Goal: Information Seeking & Learning: Check status

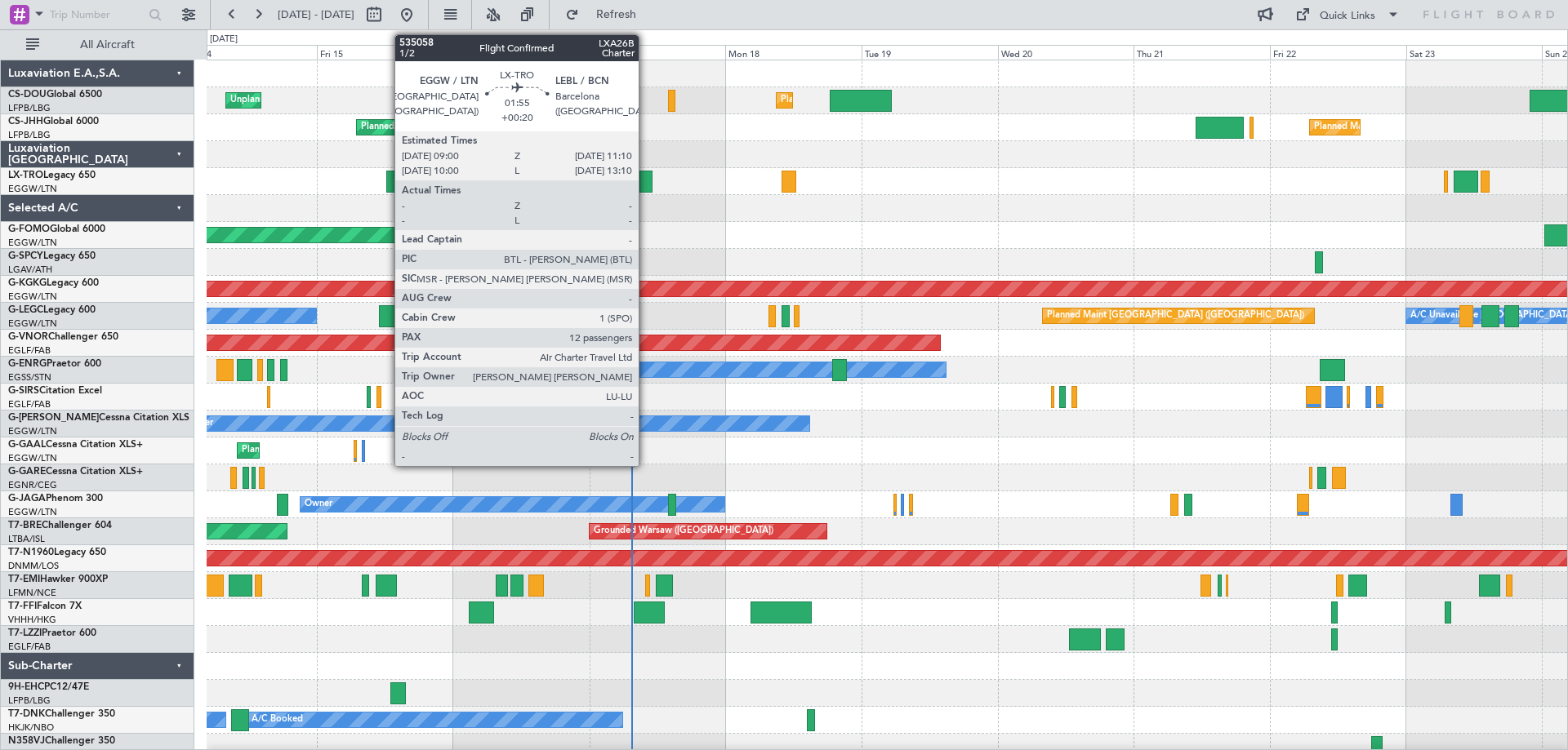
click at [646, 186] on div at bounding box center [645, 181] width 13 height 22
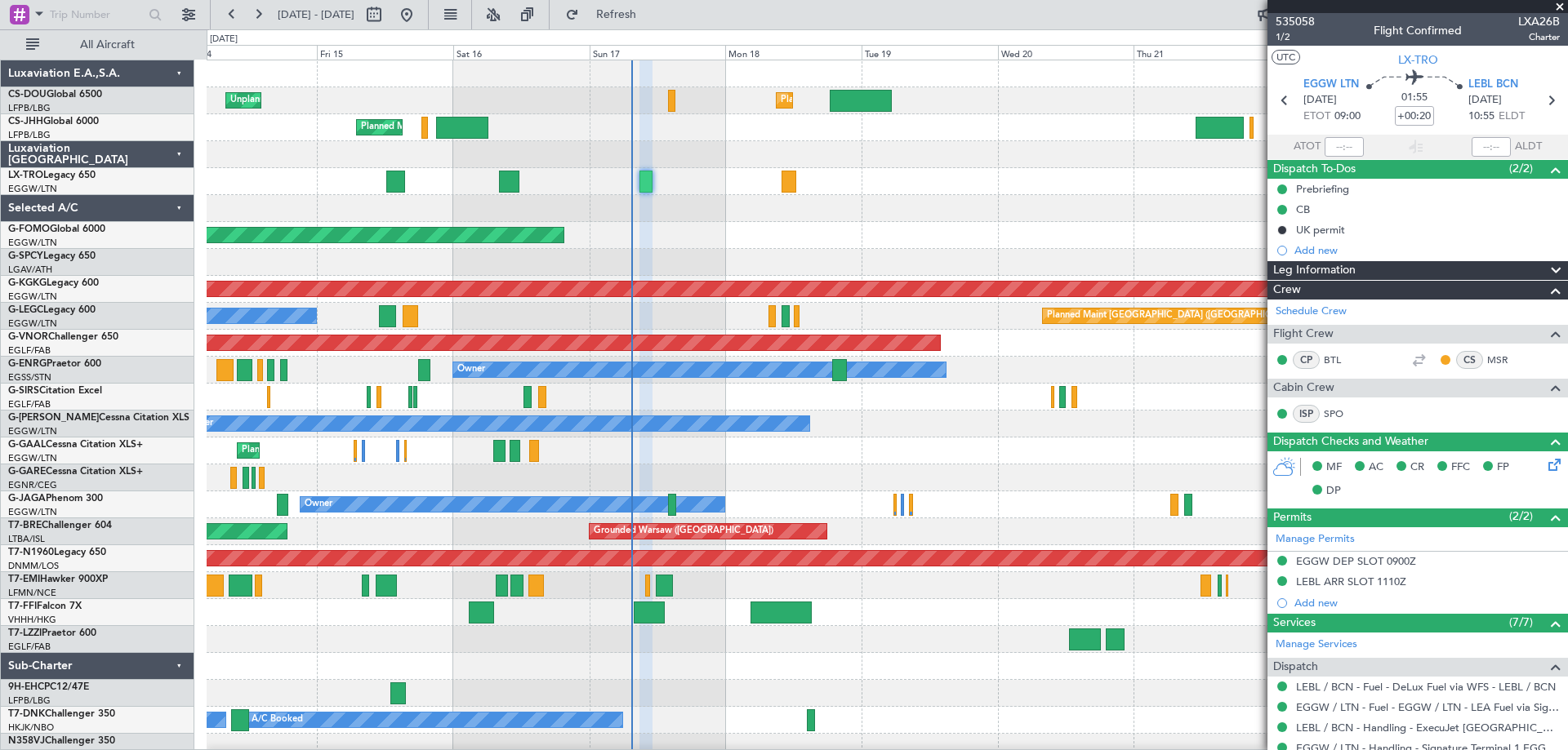
click at [1559, 6] on span at bounding box center [1559, 7] width 17 height 15
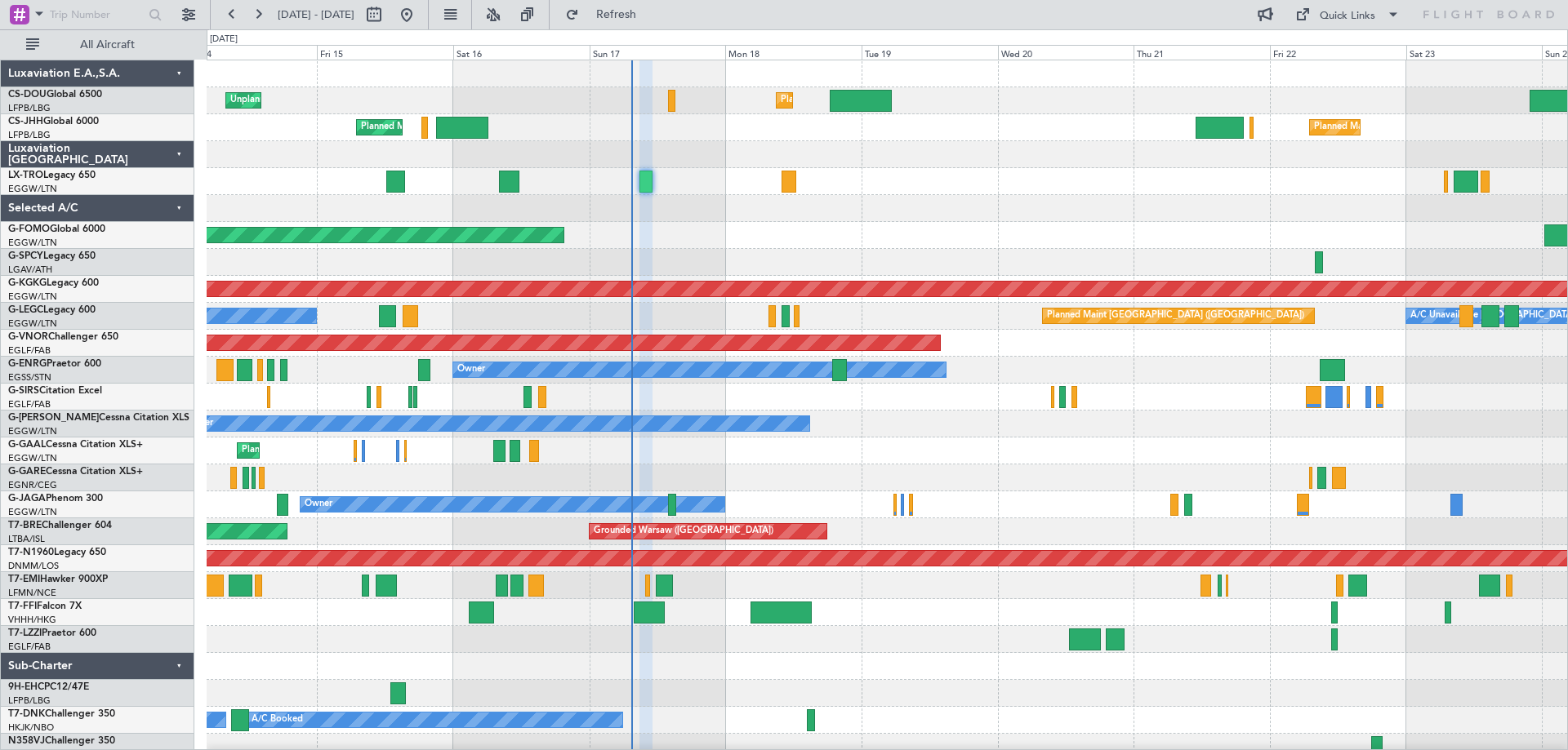
type input "0"
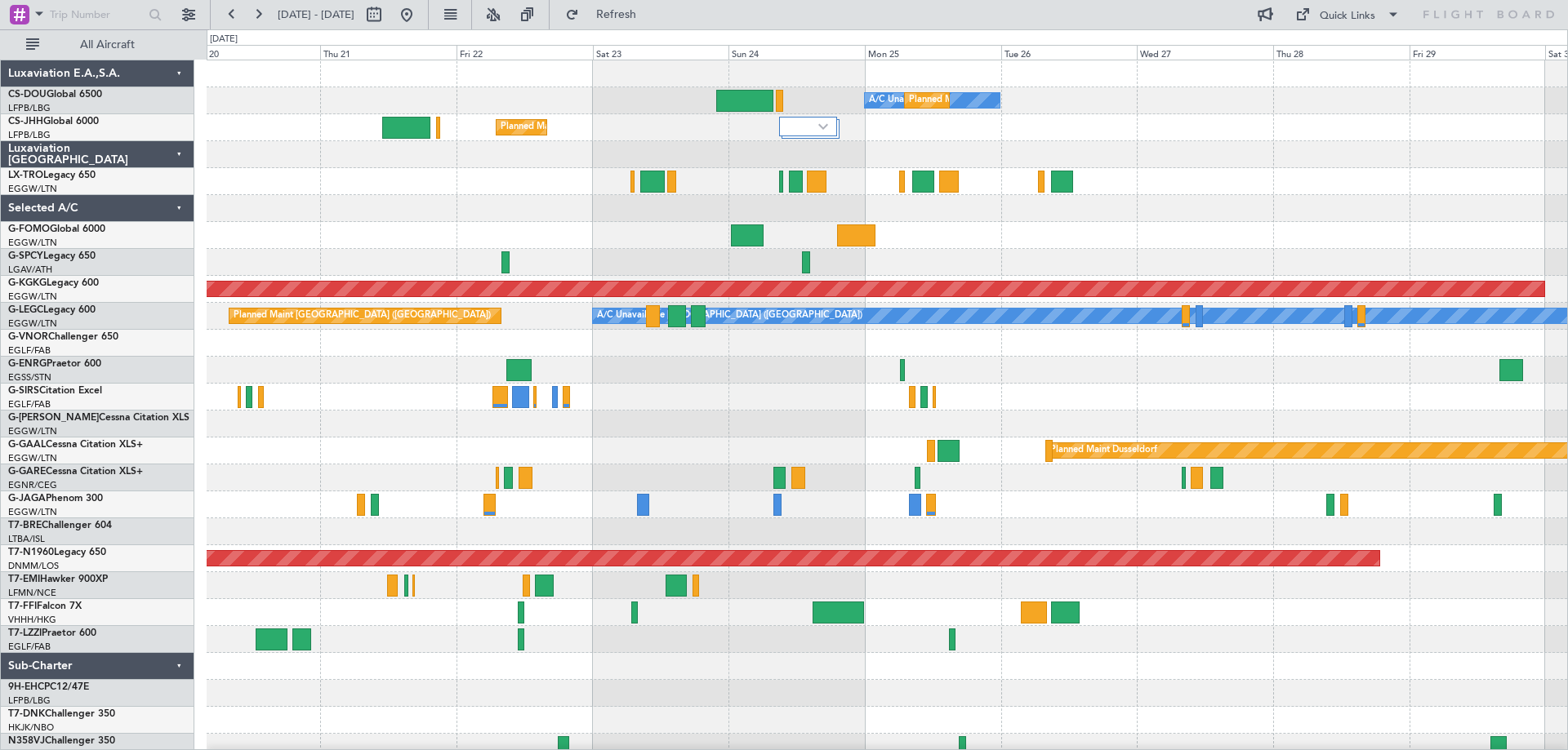
click at [602, 219] on div at bounding box center [887, 208] width 1360 height 27
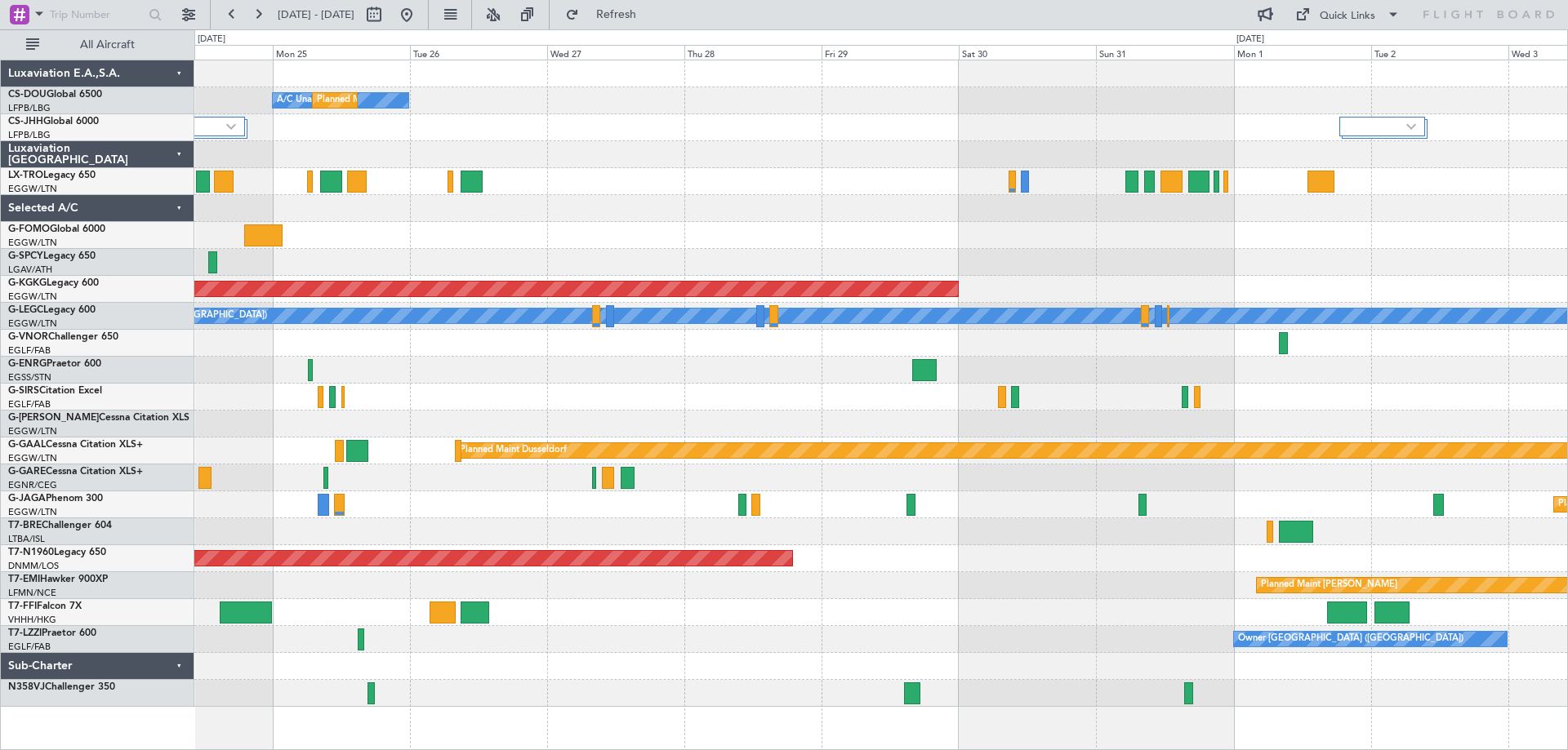
click at [699, 215] on div at bounding box center [881, 208] width 1373 height 27
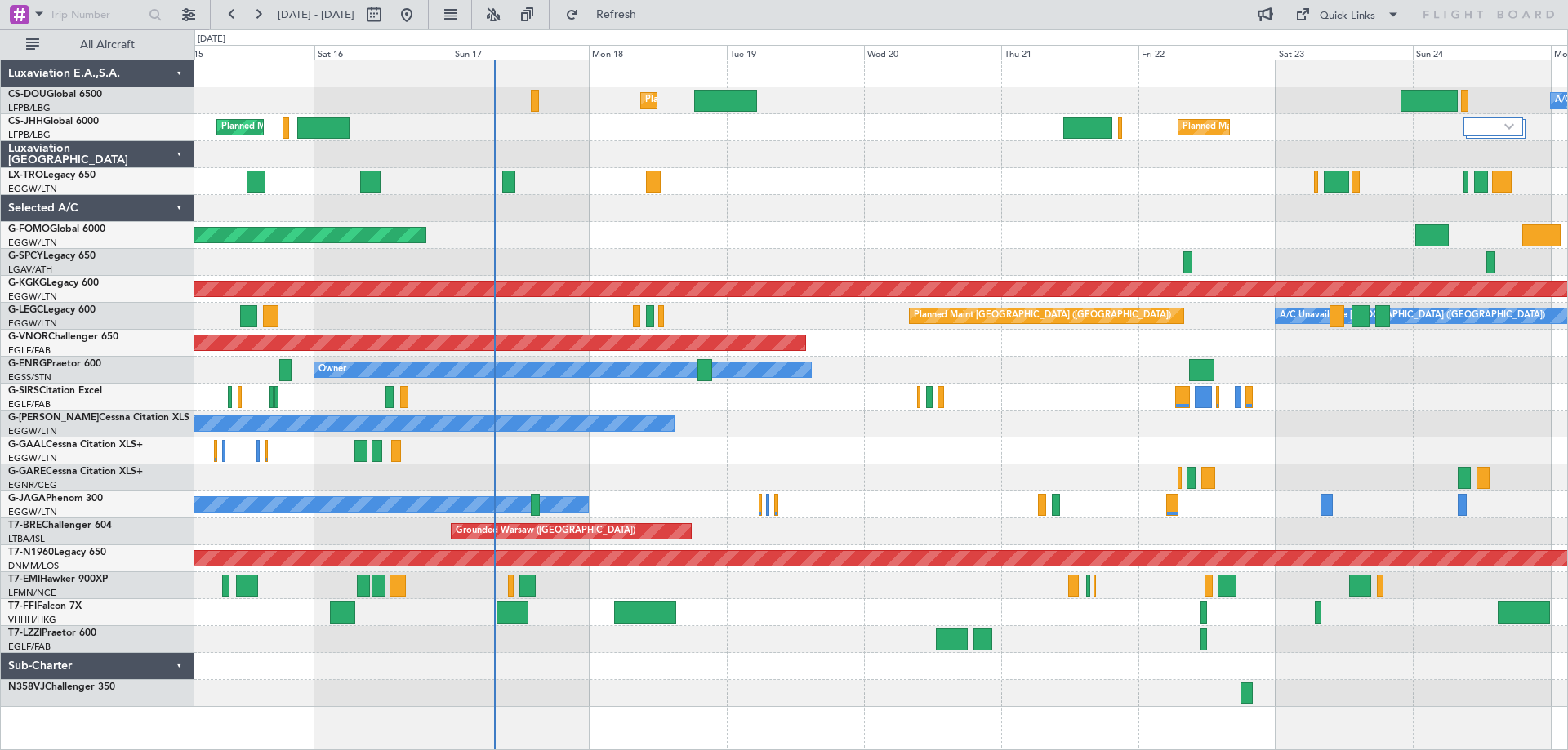
click at [867, 218] on div at bounding box center [881, 208] width 1373 height 27
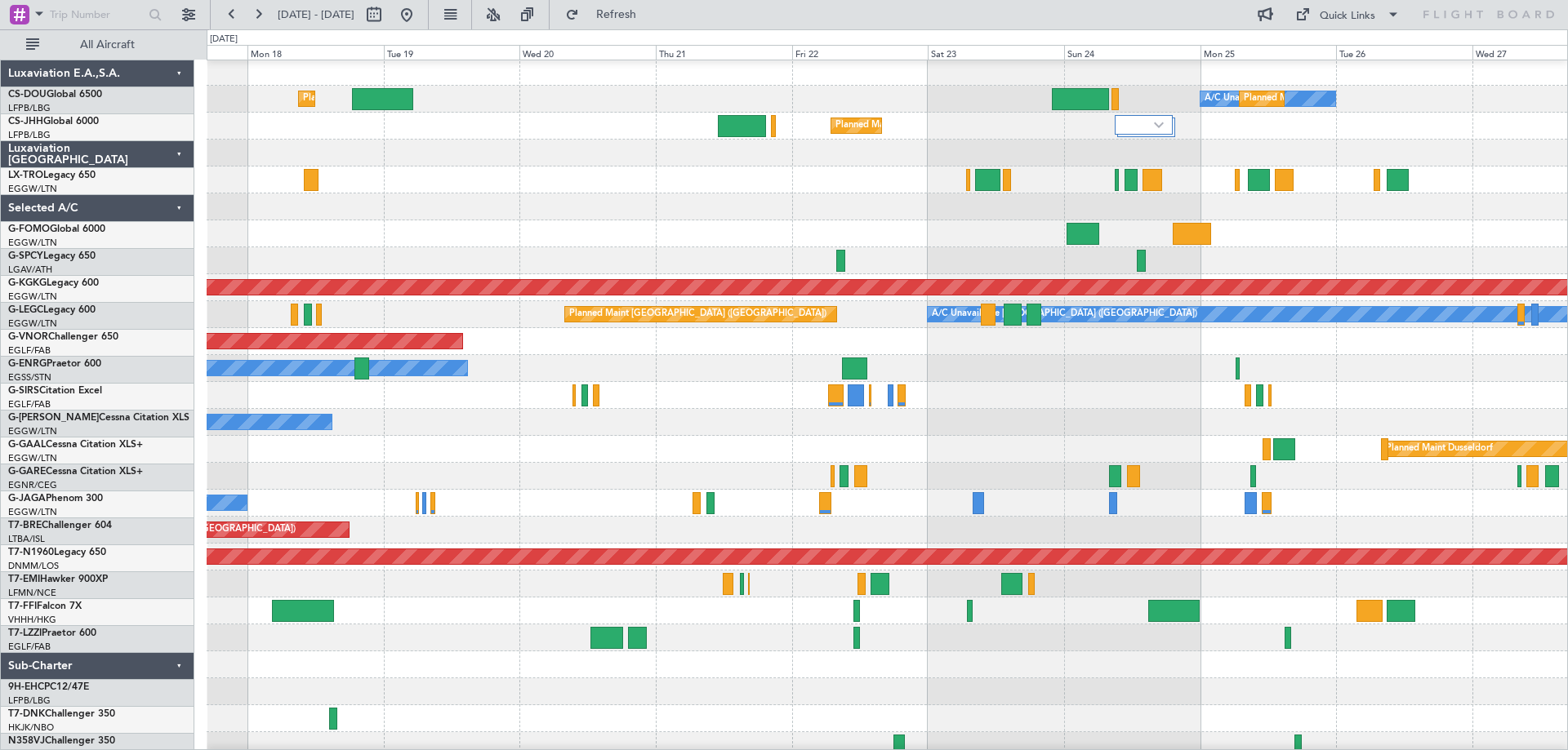
scroll to position [2, 0]
click at [633, 214] on div at bounding box center [887, 207] width 1360 height 27
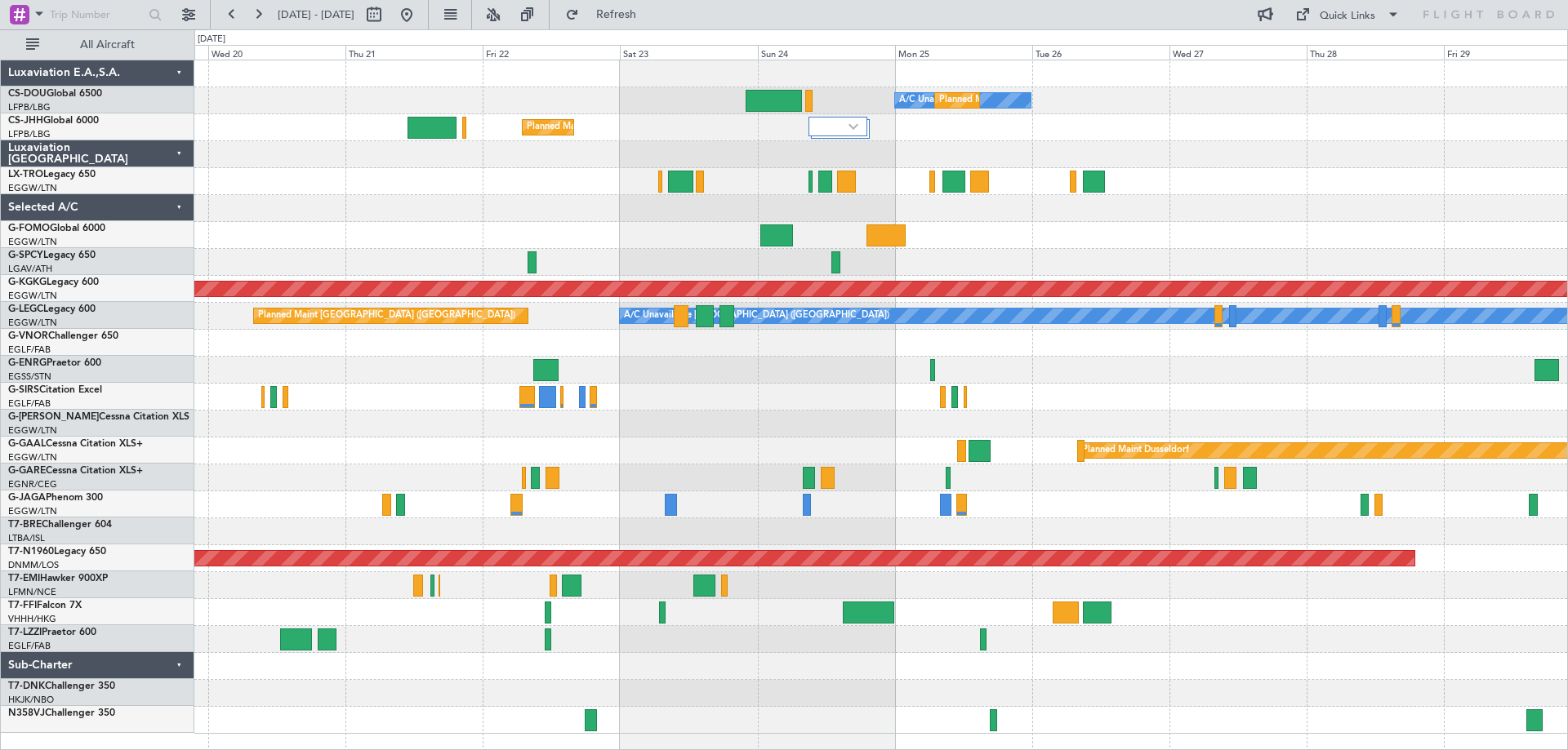
scroll to position [0, 0]
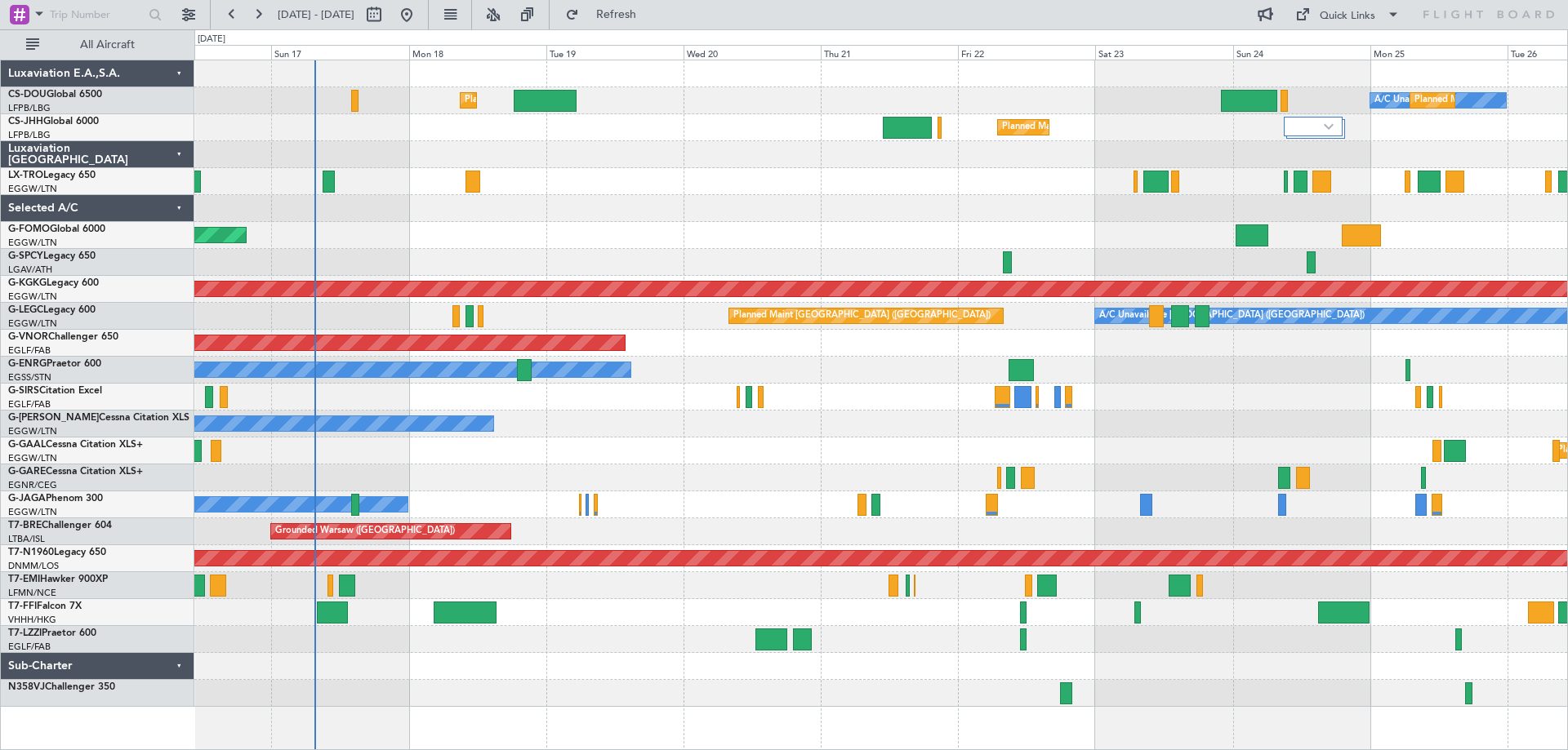
click at [1567, 210] on html "[DATE] - [DATE] Refresh Quick Links All Aircraft A/C Unavailable Planned Maint …" at bounding box center [784, 375] width 1568 height 750
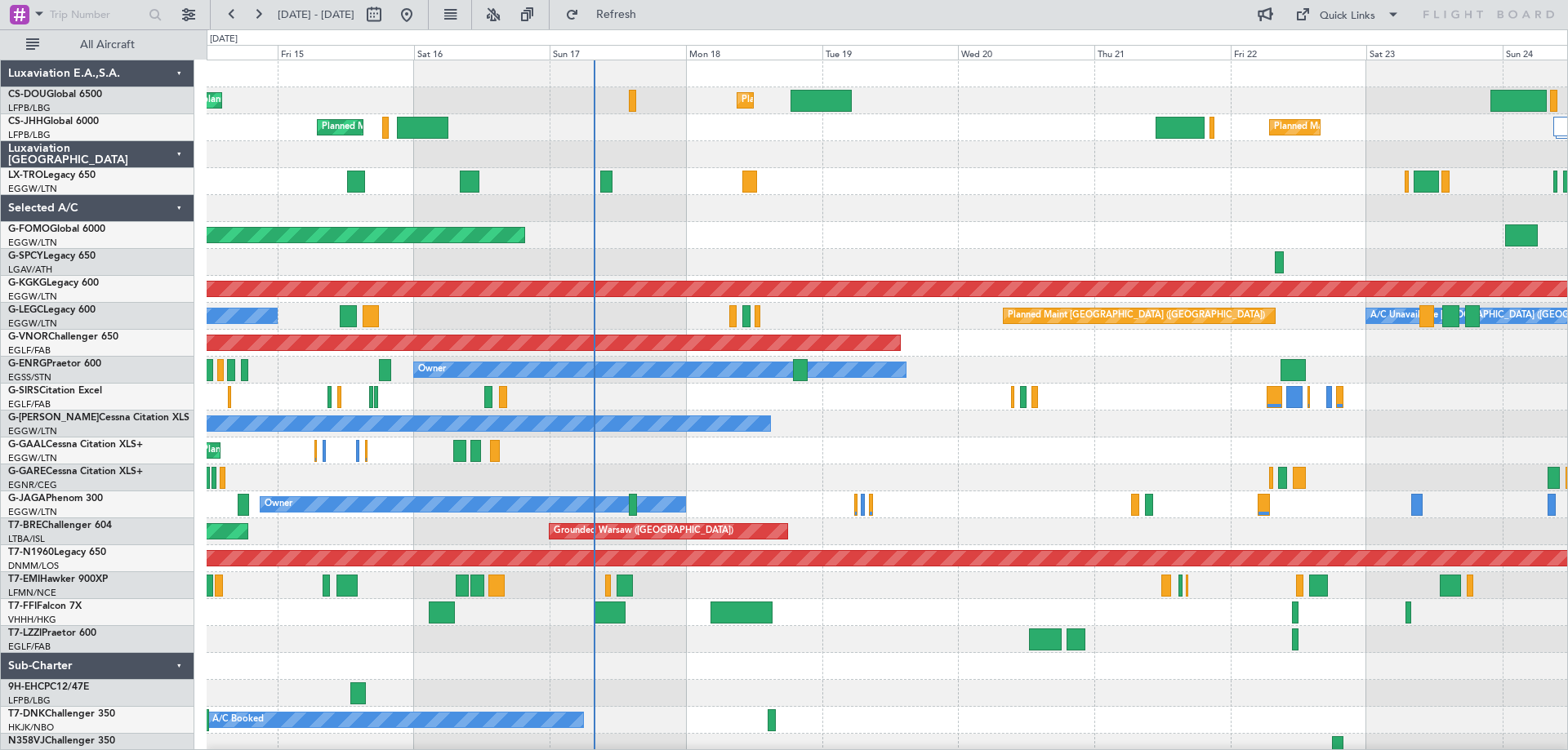
click at [933, 163] on div at bounding box center [887, 154] width 1360 height 27
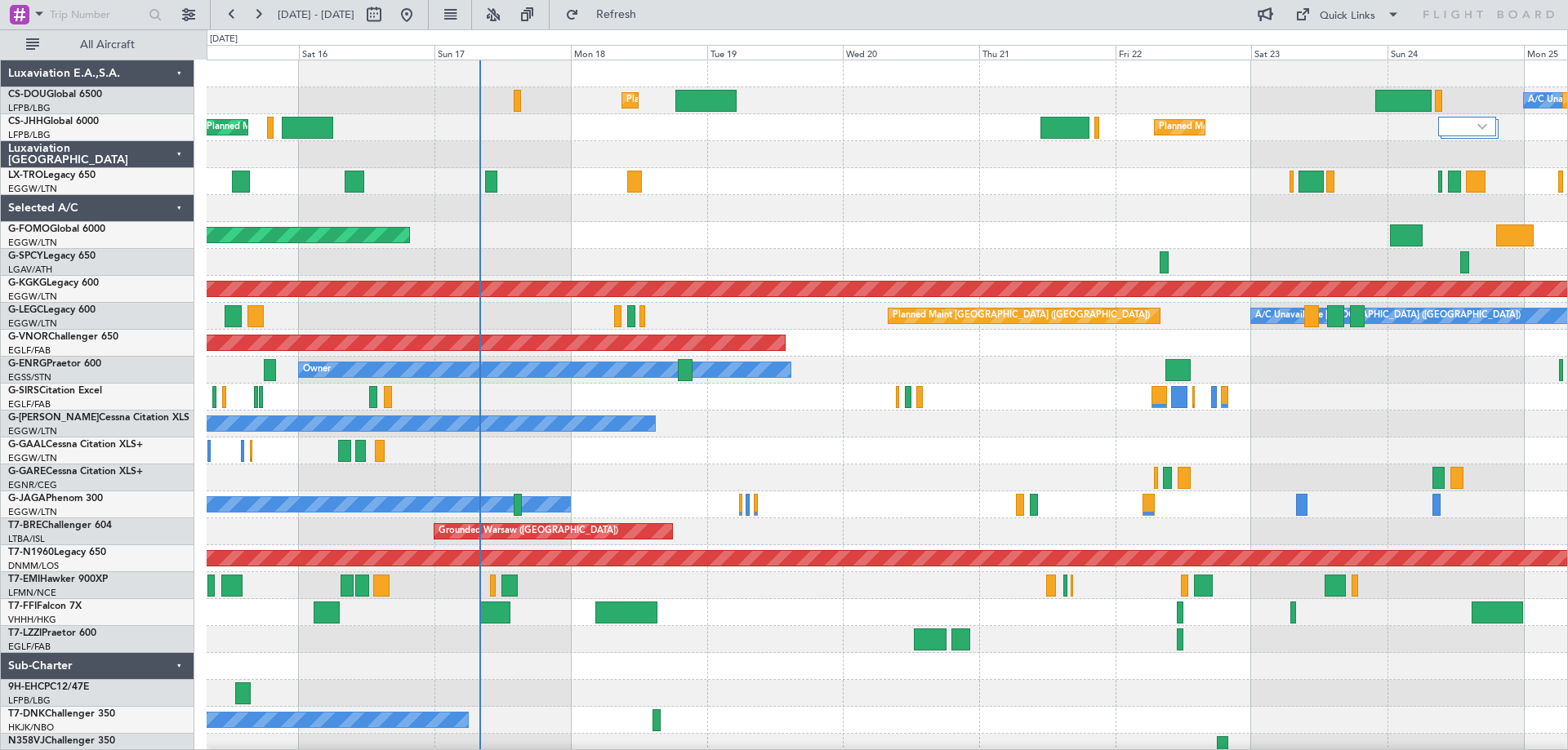
click at [813, 196] on div "Planned Maint [GEOGRAPHIC_DATA] ([GEOGRAPHIC_DATA]) A/C Unavailable Planned Mai…" at bounding box center [887, 410] width 1360 height 700
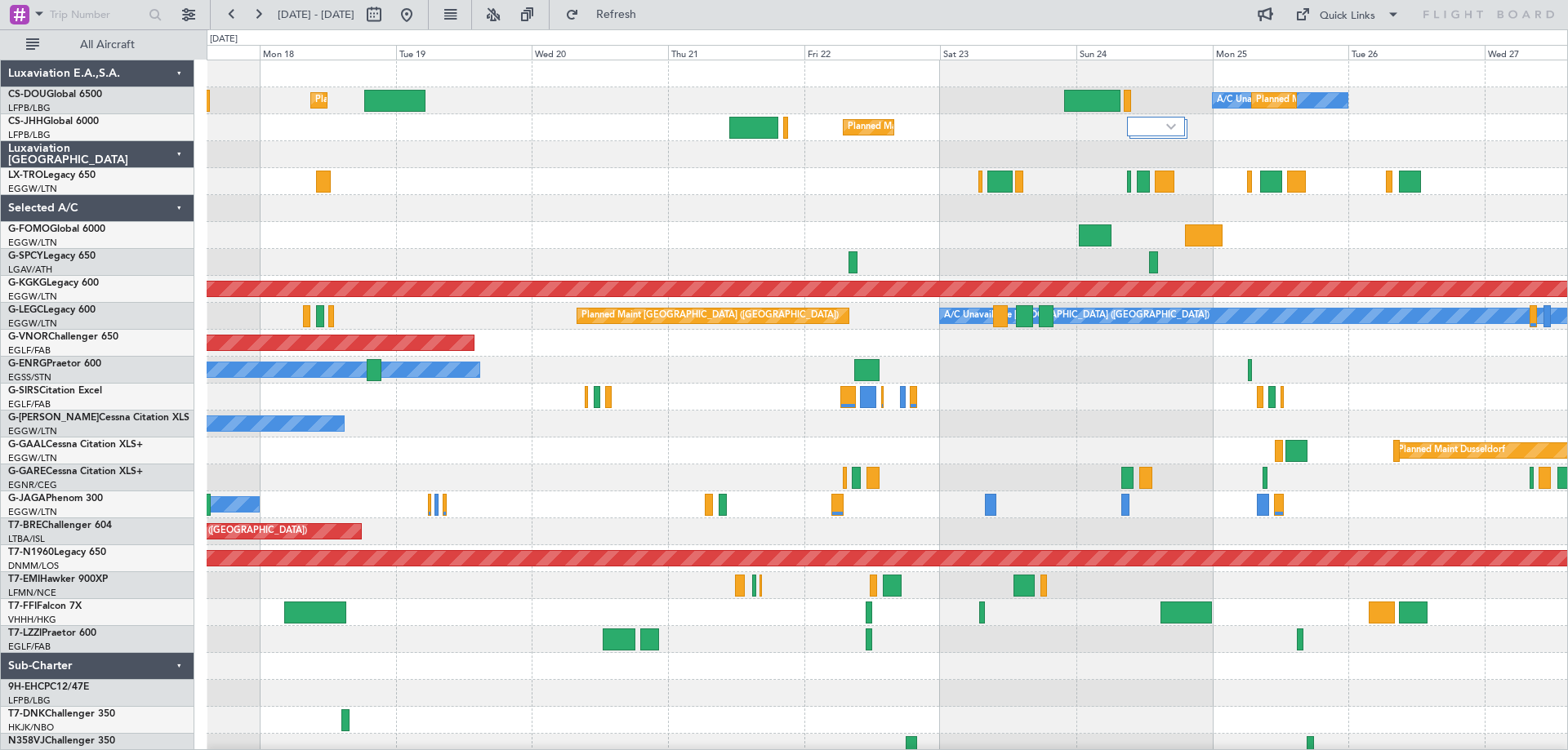
click at [776, 202] on div "Planned Maint [GEOGRAPHIC_DATA] ([GEOGRAPHIC_DATA]) A/C Unavailable Planned Mai…" at bounding box center [887, 410] width 1360 height 700
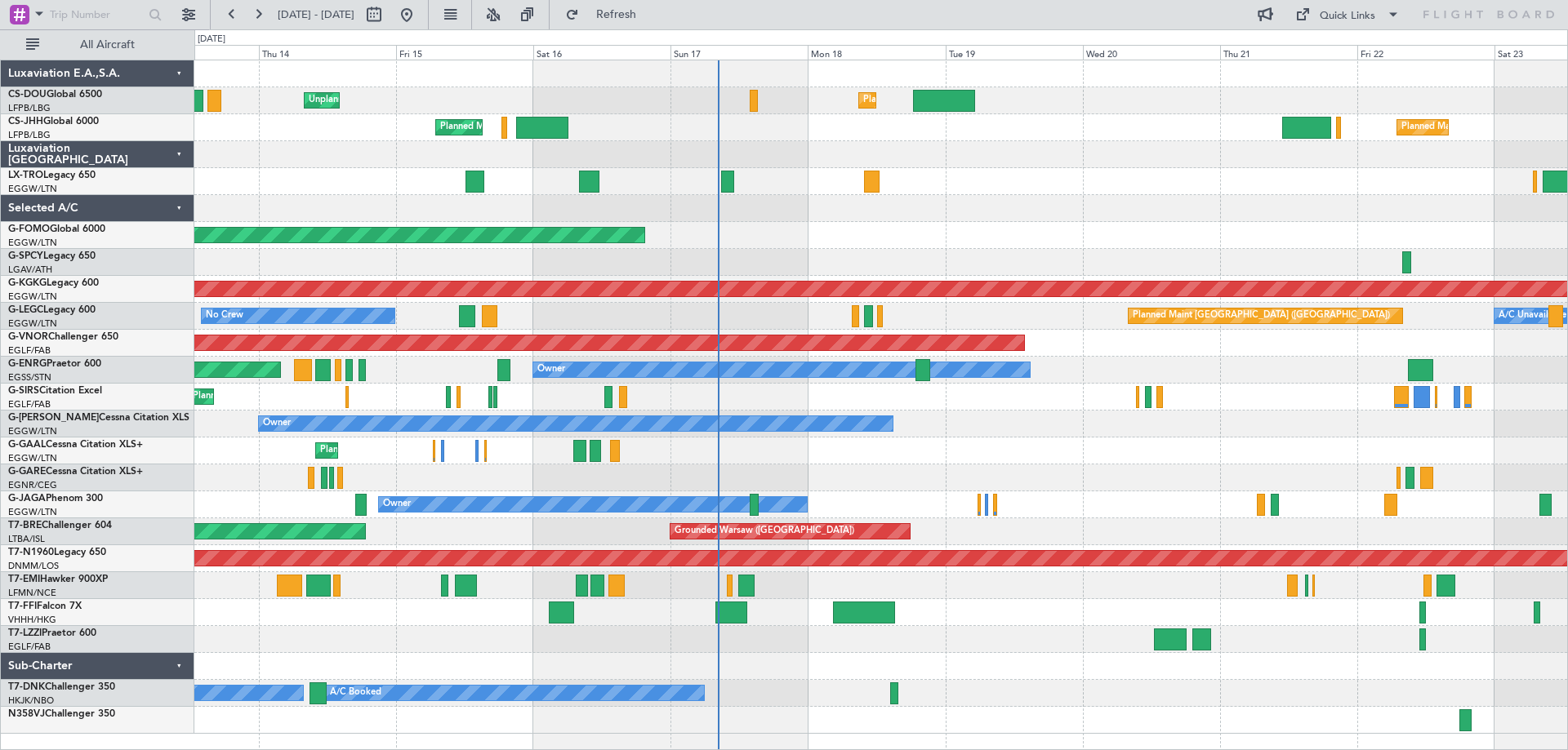
click at [904, 210] on div at bounding box center [881, 208] width 1373 height 27
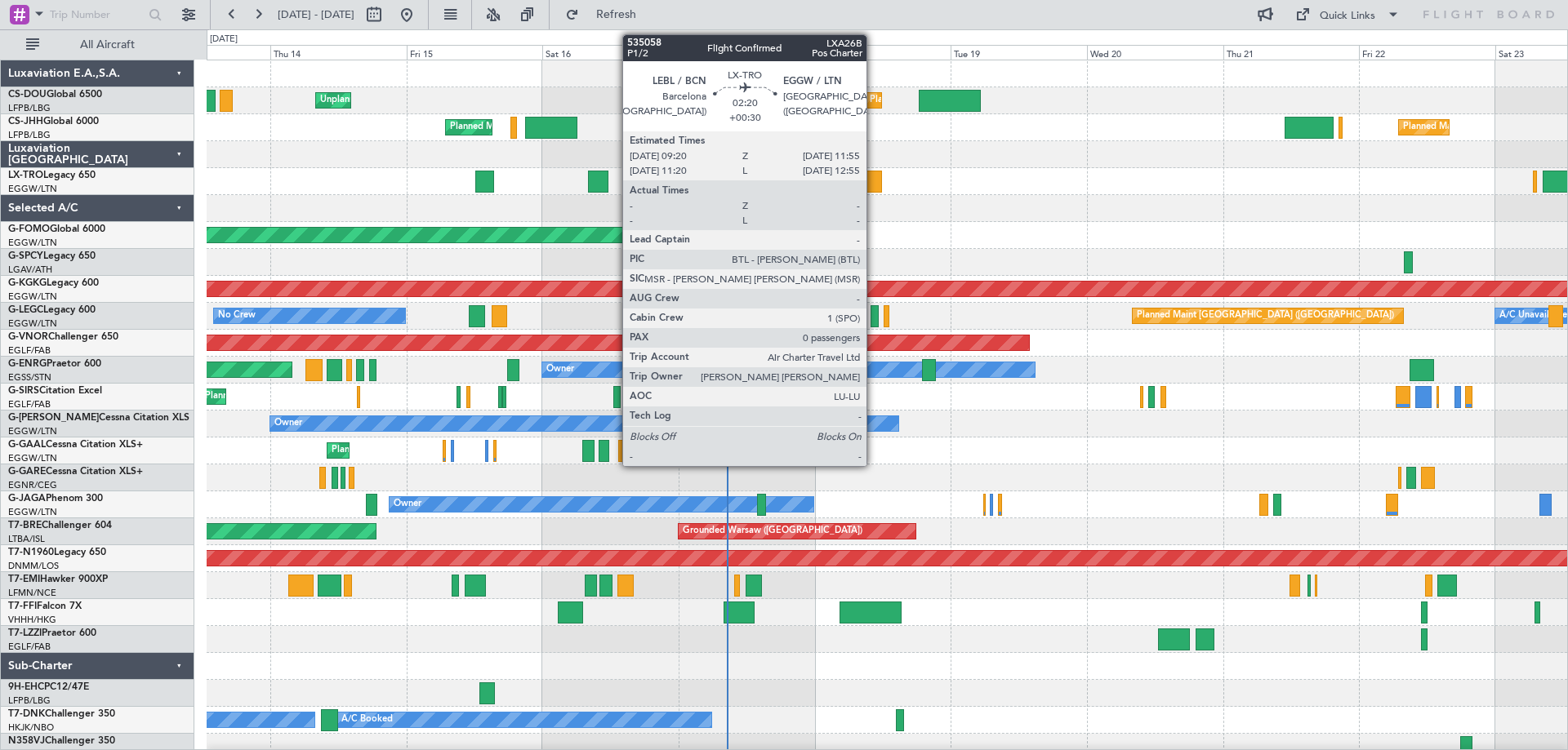
click at [874, 186] on div at bounding box center [873, 181] width 15 height 22
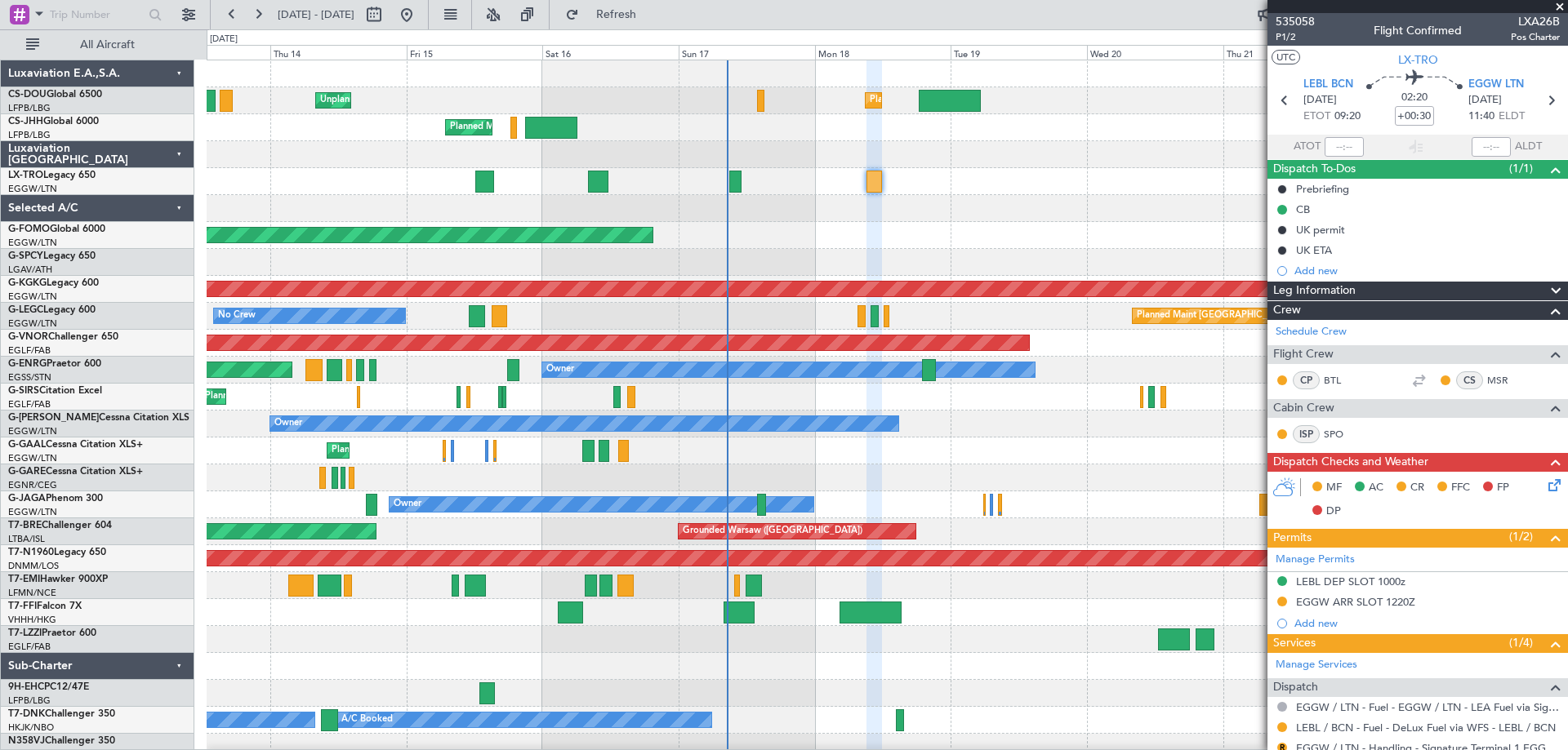
click at [1558, 6] on span at bounding box center [1559, 7] width 17 height 15
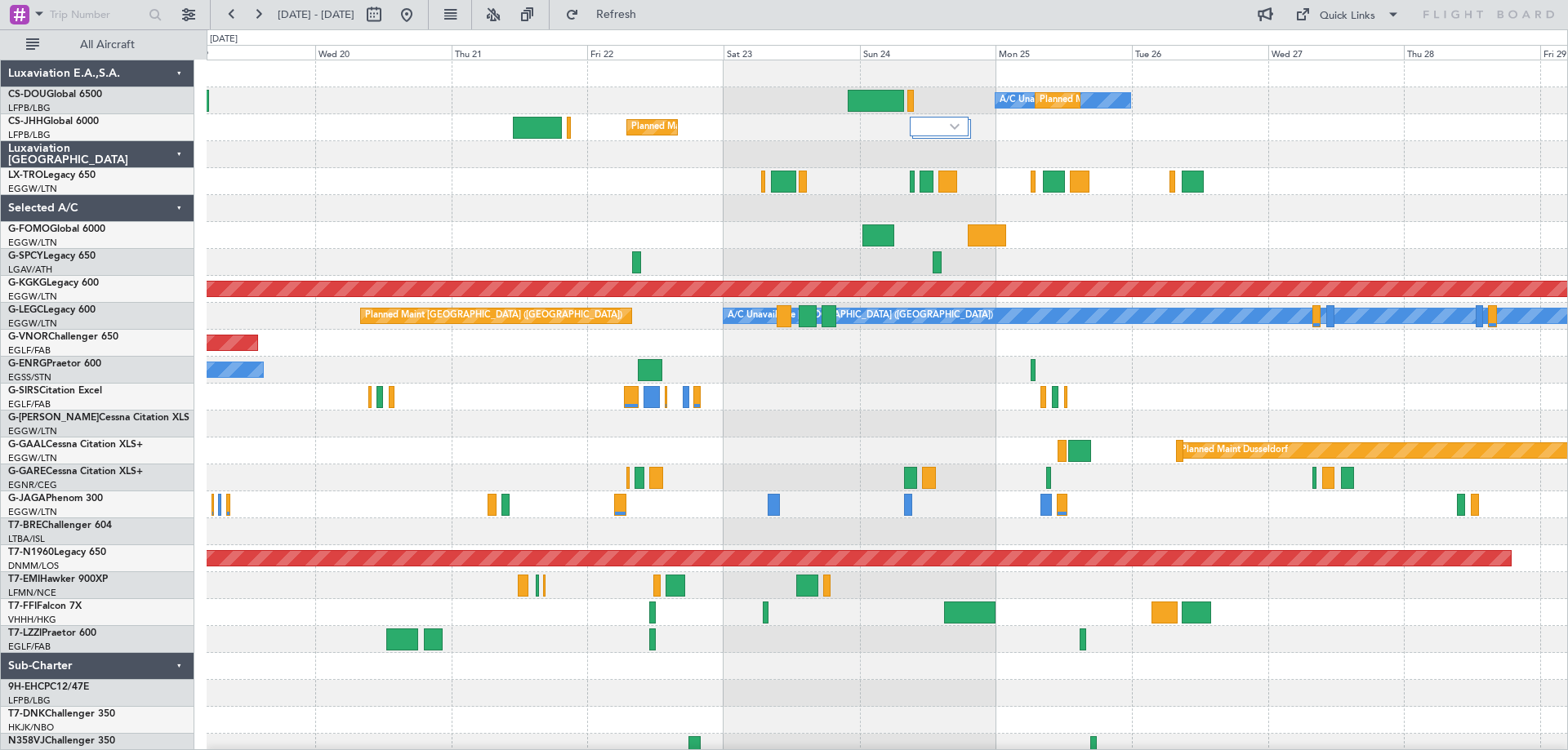
click at [565, 217] on div "A/C Unavailable Planned Maint [GEOGRAPHIC_DATA] ([GEOGRAPHIC_DATA]) Planned Mai…" at bounding box center [887, 410] width 1360 height 700
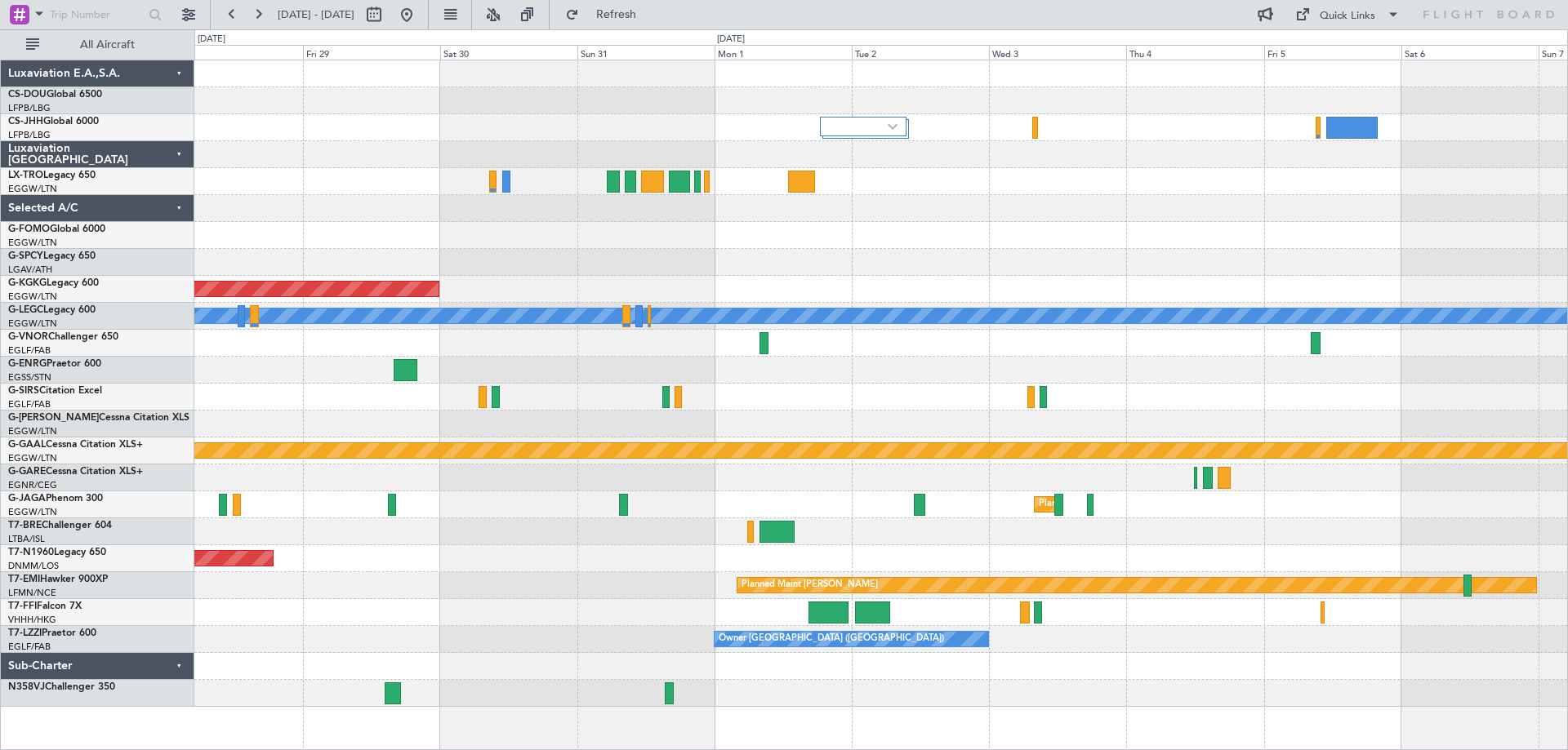
click at [787, 237] on div at bounding box center [881, 235] width 1373 height 27
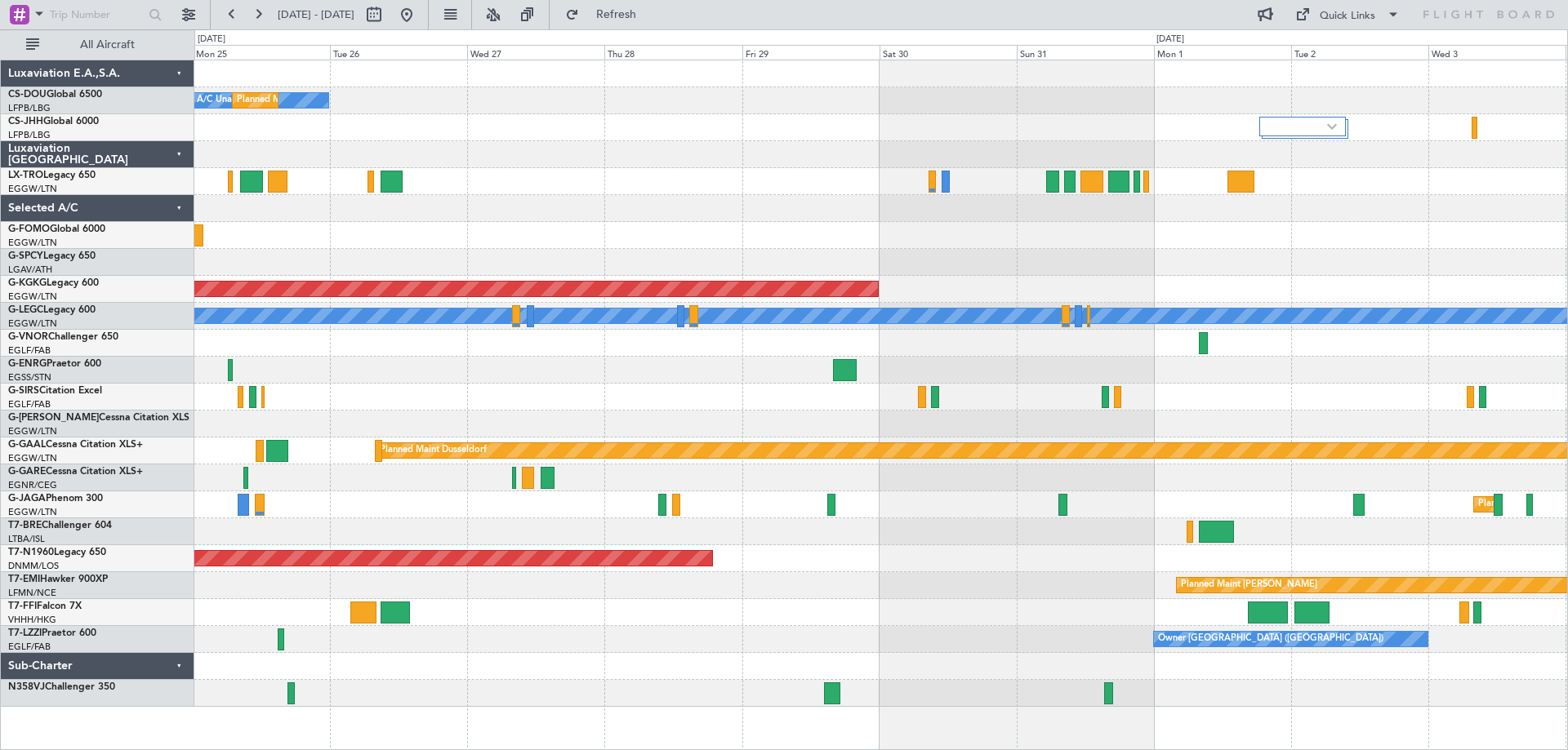
click at [1063, 224] on div "A/C Unavailable Planned Maint [GEOGRAPHIC_DATA] ([GEOGRAPHIC_DATA]) Planned Mai…" at bounding box center [881, 383] width 1373 height 646
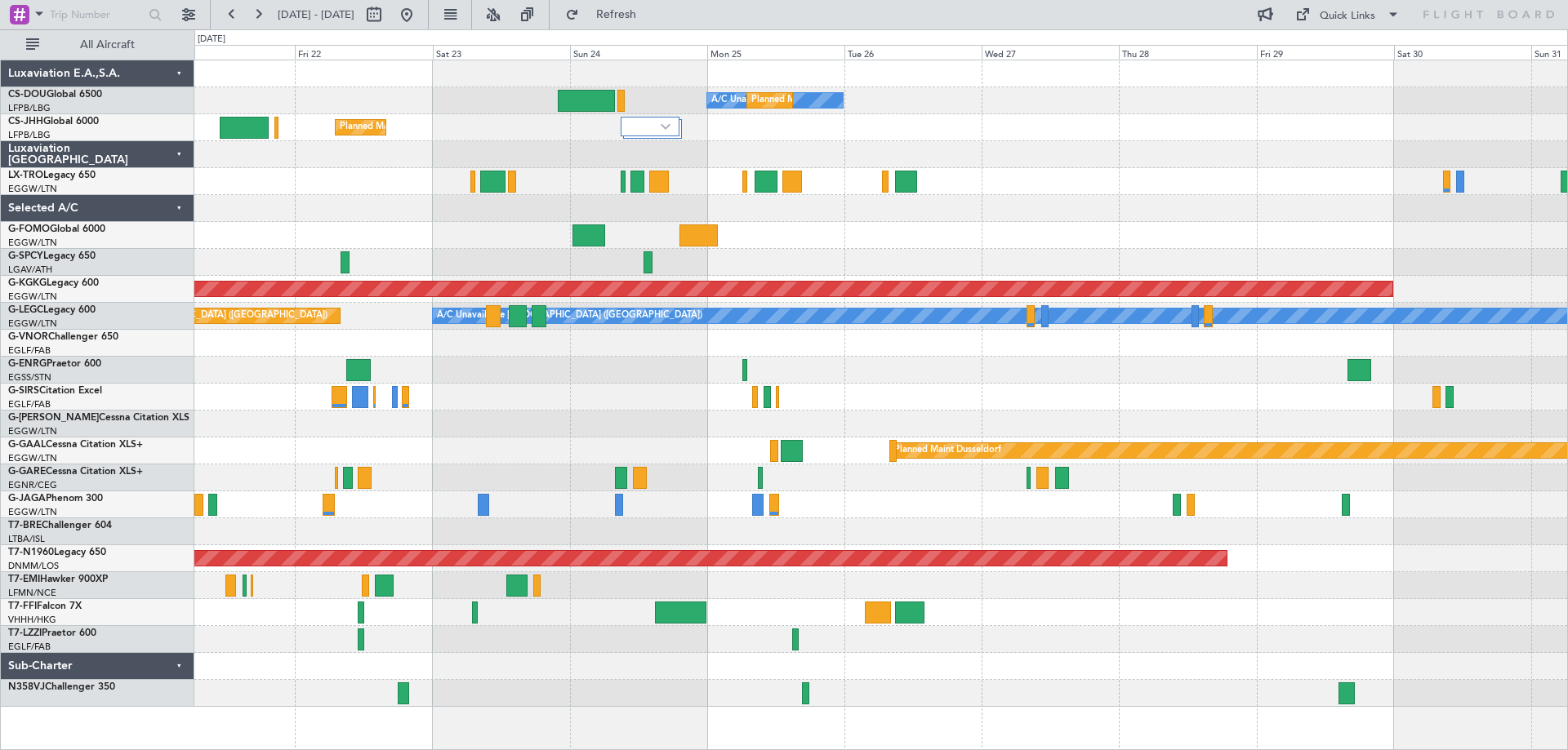
click at [1059, 188] on div at bounding box center [881, 181] width 1373 height 27
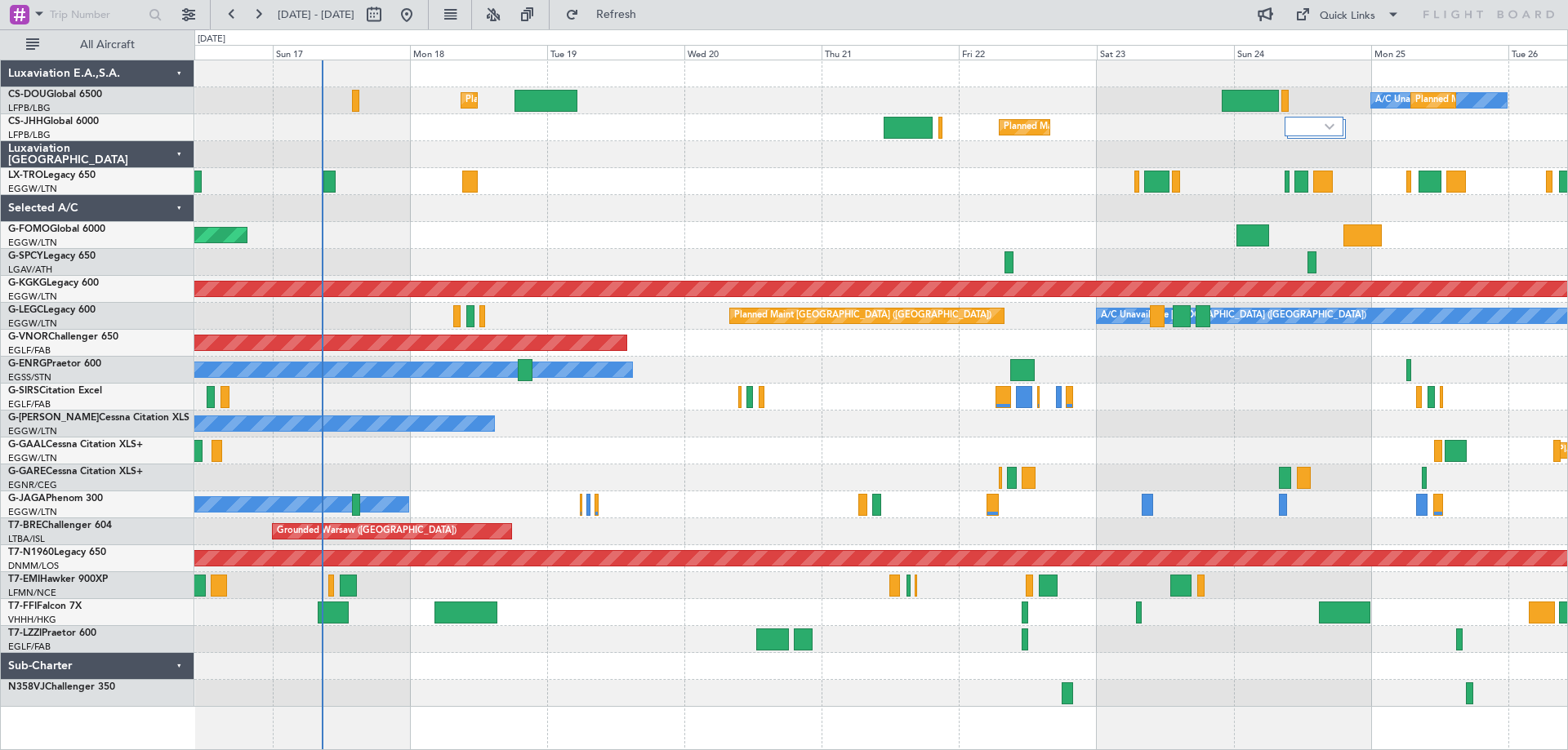
click at [1067, 220] on div at bounding box center [881, 208] width 1373 height 27
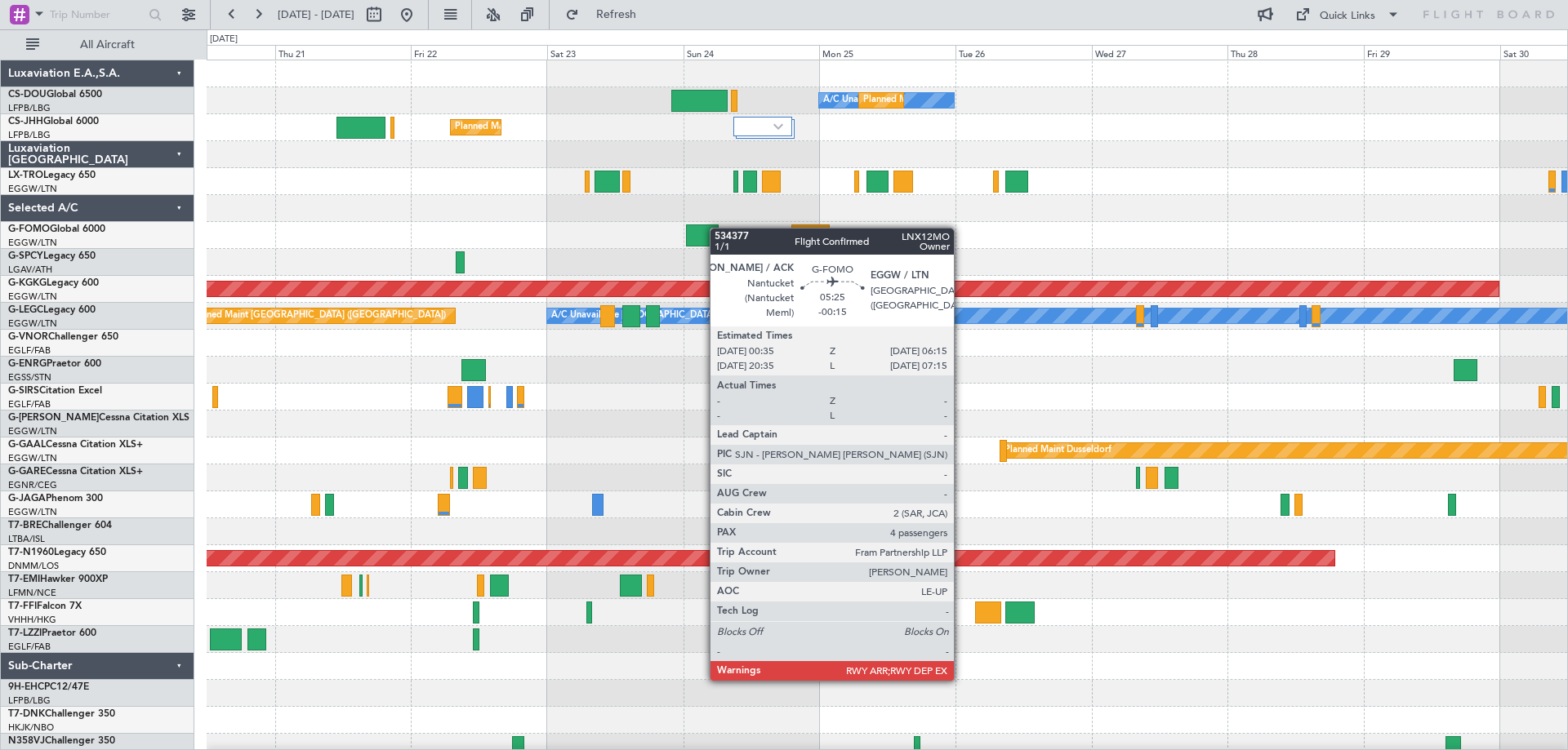
click at [717, 227] on div "A/C Unavailable Planned Maint [GEOGRAPHIC_DATA] ([GEOGRAPHIC_DATA]) Planned Mai…" at bounding box center [887, 410] width 1360 height 700
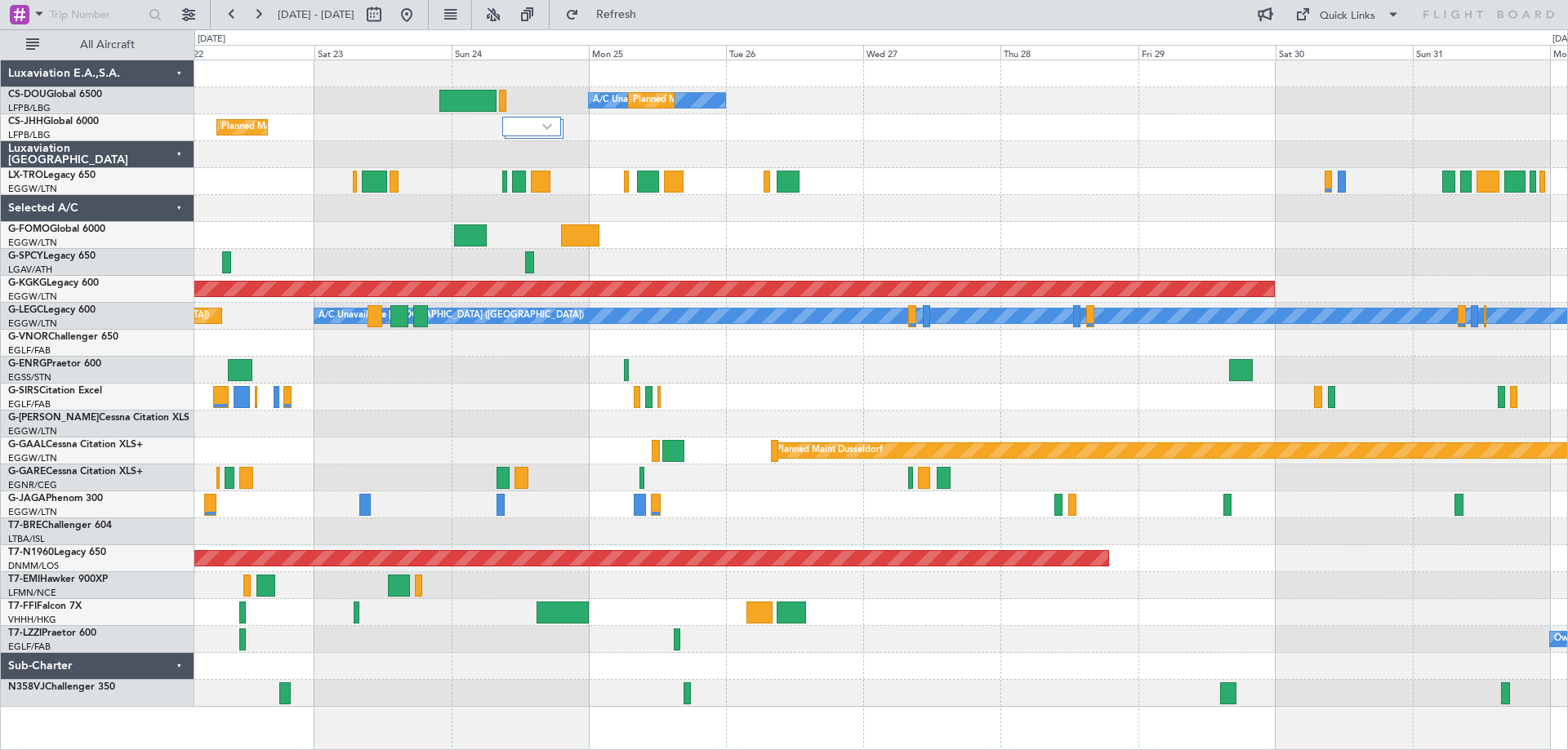
click at [1239, 270] on div "A/C Unavailable Planned Maint [GEOGRAPHIC_DATA] ([GEOGRAPHIC_DATA]) Planned Mai…" at bounding box center [881, 383] width 1373 height 646
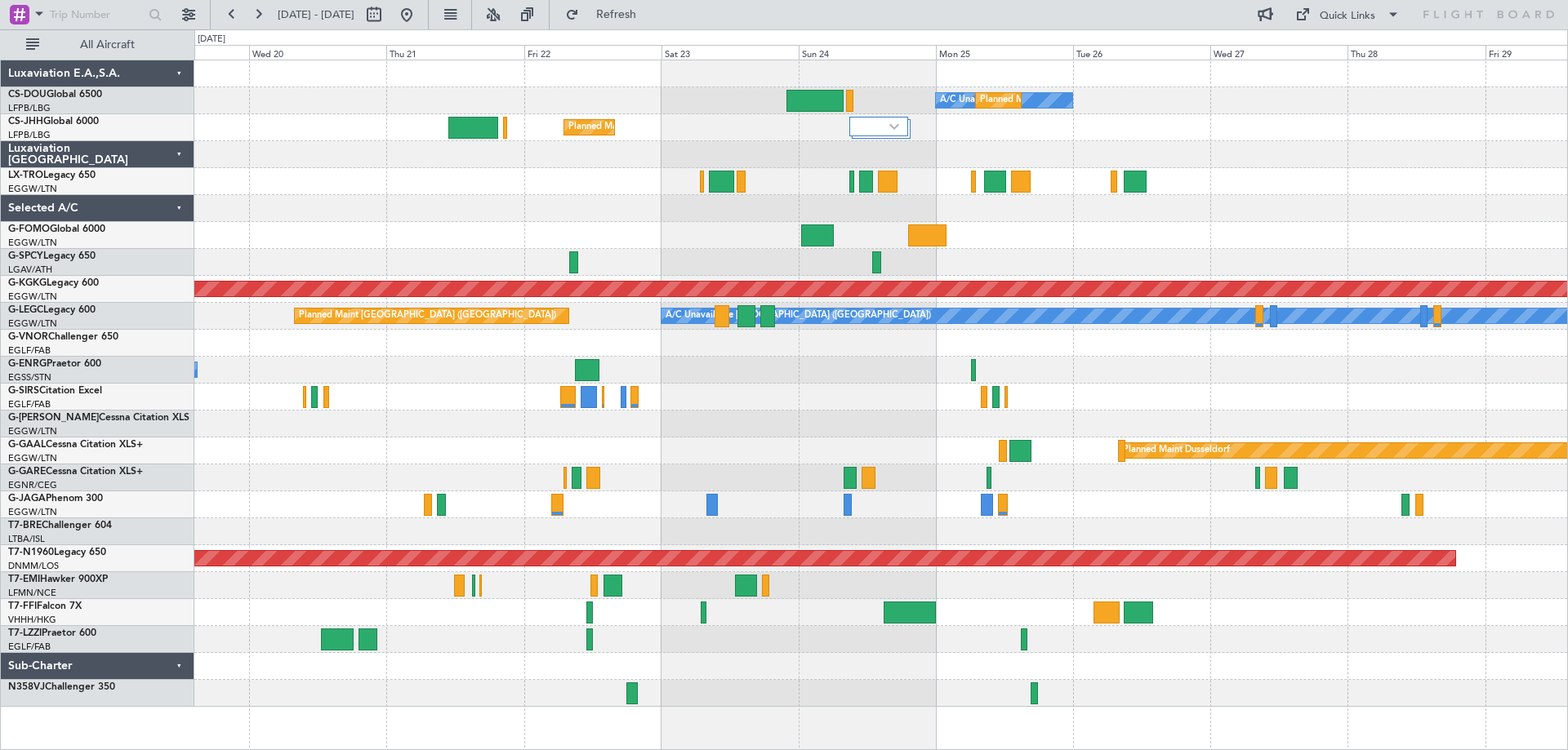
click at [1223, 245] on div at bounding box center [881, 235] width 1373 height 27
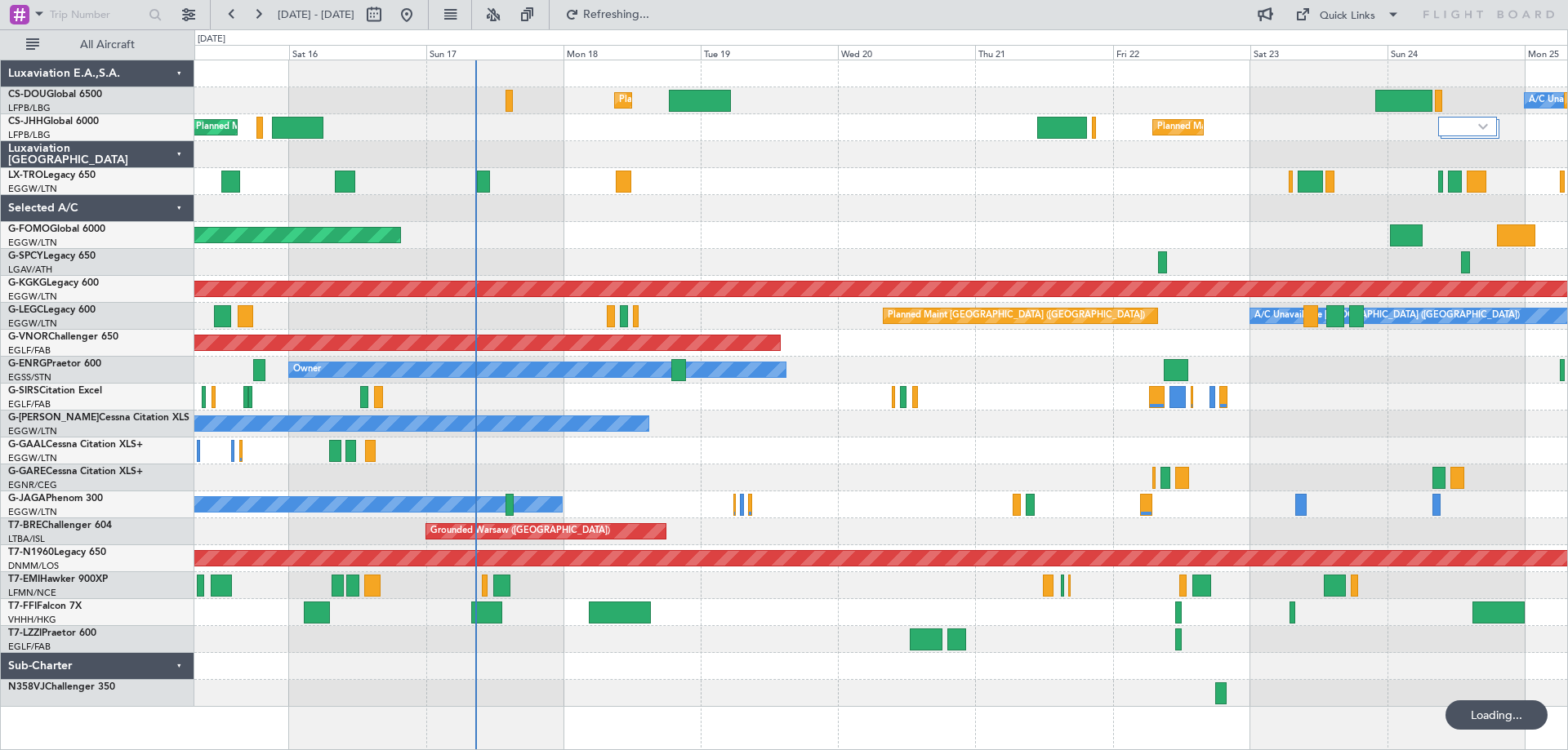
click at [1169, 248] on div "A/C Unavailable Planned Maint [GEOGRAPHIC_DATA] ([GEOGRAPHIC_DATA]) Planned Mai…" at bounding box center [881, 383] width 1373 height 646
